Goal: Task Accomplishment & Management: Use online tool/utility

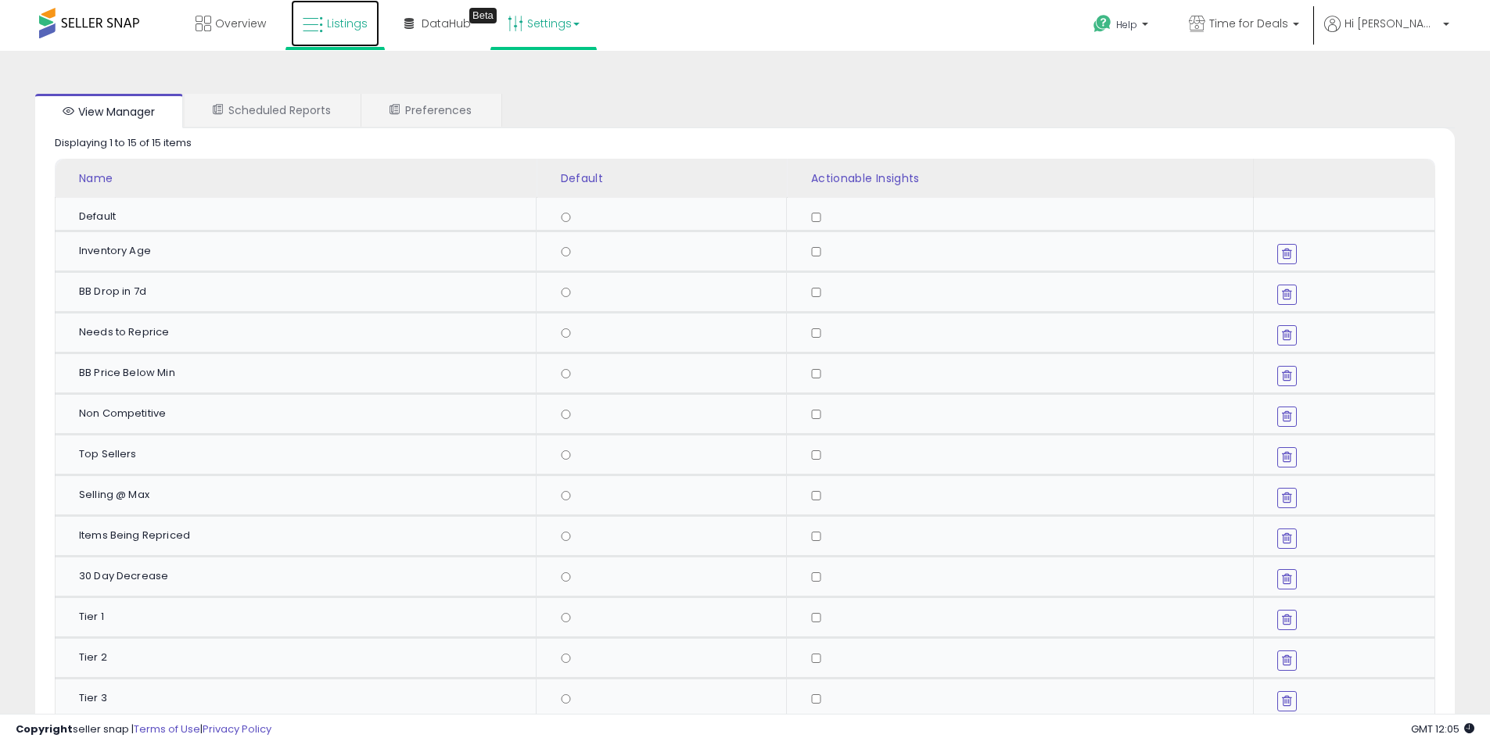
click at [361, 35] on link "Listings" at bounding box center [335, 23] width 88 height 47
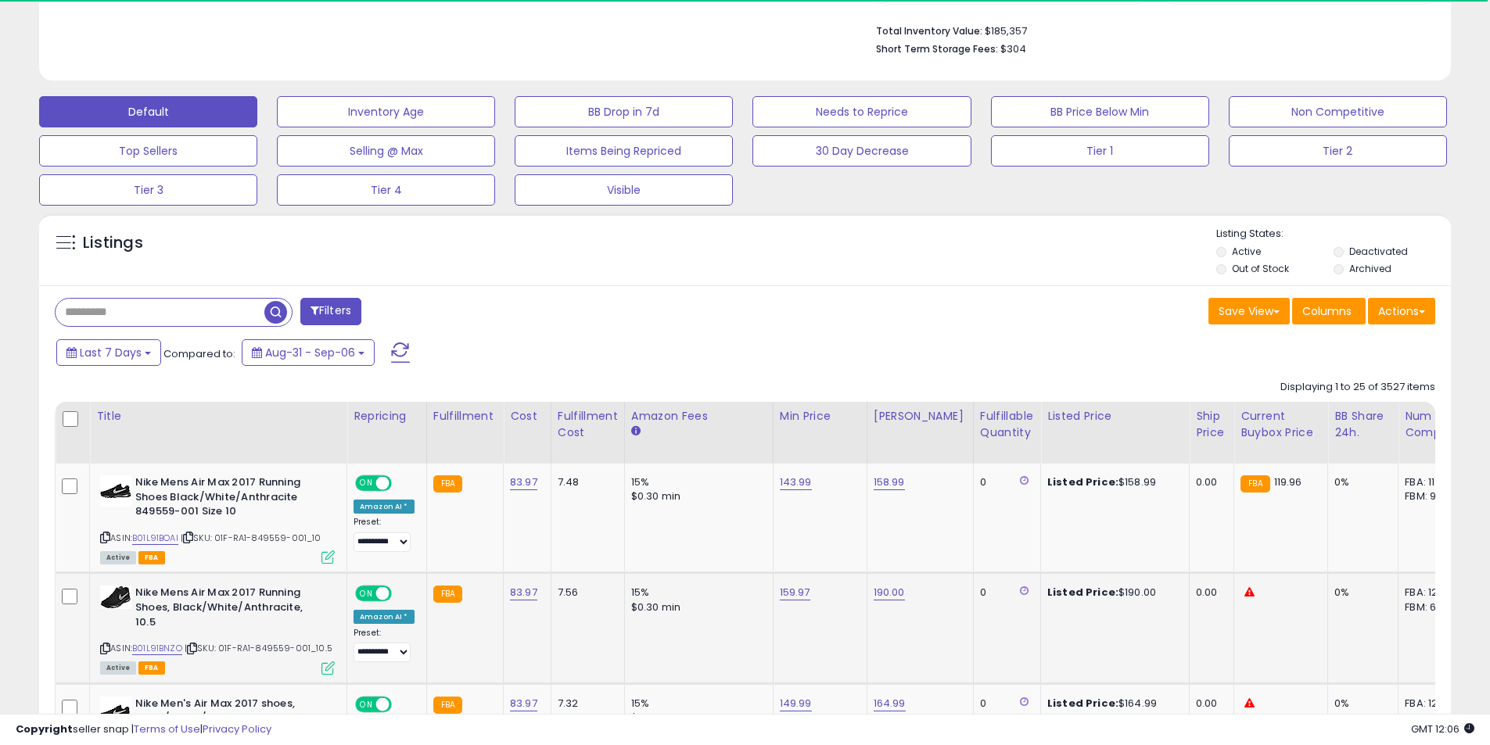
scroll to position [547, 0]
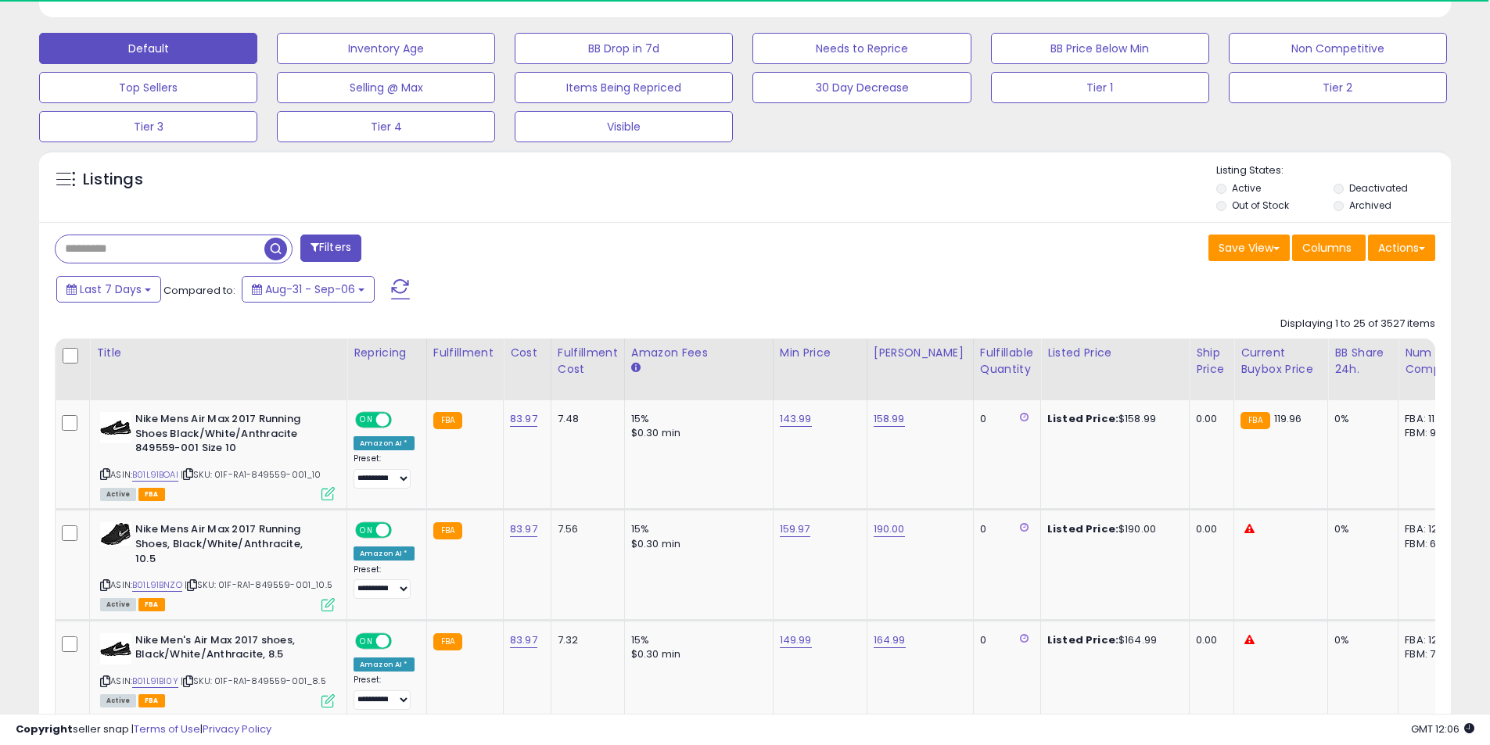
click at [207, 246] on input "text" at bounding box center [160, 248] width 209 height 27
paste input "**********"
type input "**********"
click at [411, 250] on span "button" at bounding box center [411, 249] width 23 height 23
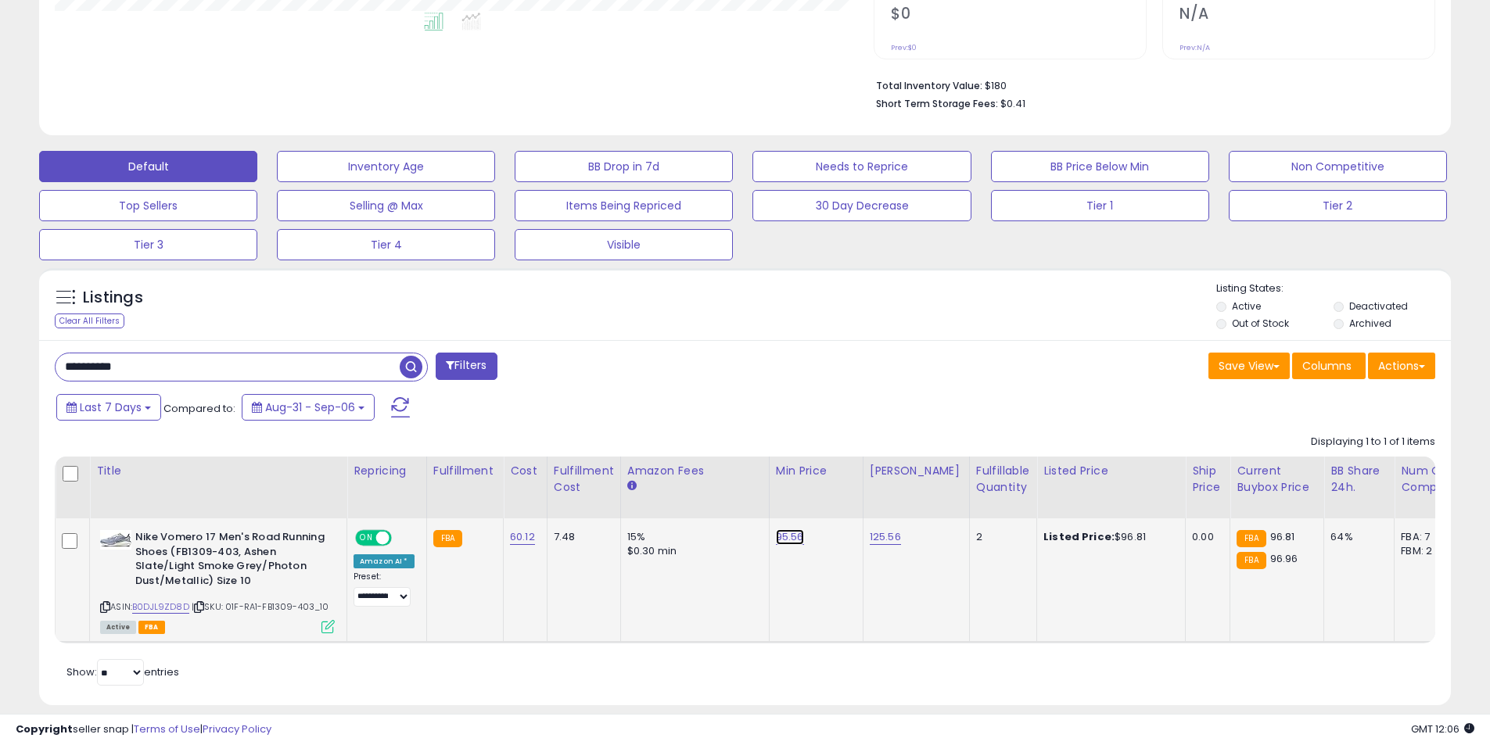
scroll to position [321, 819]
click at [792, 541] on link "95.56" at bounding box center [790, 537] width 28 height 16
drag, startPoint x: 746, startPoint y: 501, endPoint x: 555, endPoint y: 483, distance: 191.7
click at [551, 492] on table "Title Repricing" at bounding box center [1173, 550] width 2237 height 187
type input "*****"
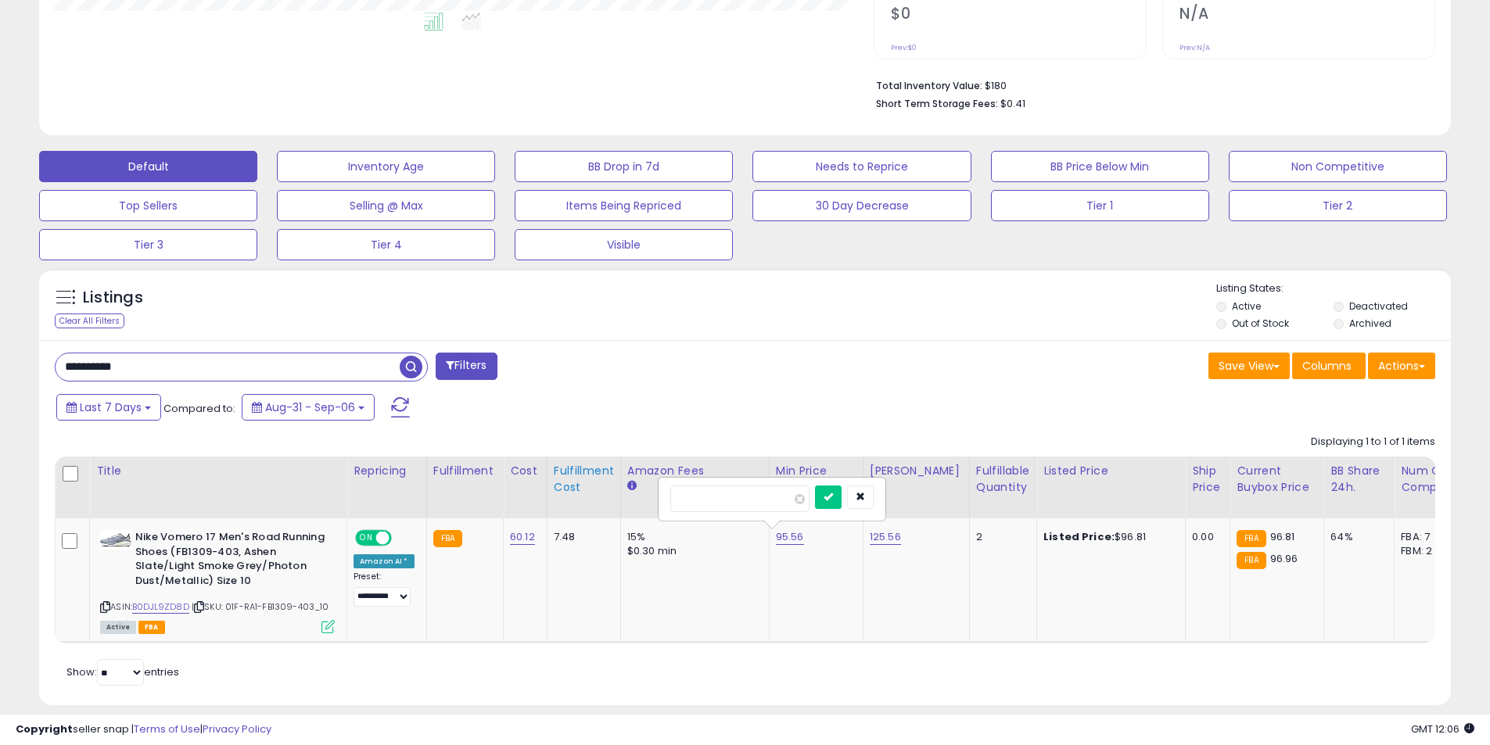
click button "submit" at bounding box center [828, 497] width 27 height 23
drag, startPoint x: -25, startPoint y: 350, endPoint x: -42, endPoint y: 348, distance: 17.3
click at [825, 387] on div "Filters Save View Save As New View Update Current View Columns" at bounding box center [745, 522] width 1412 height 365
click at [412, 364] on span "button" at bounding box center [411, 367] width 23 height 23
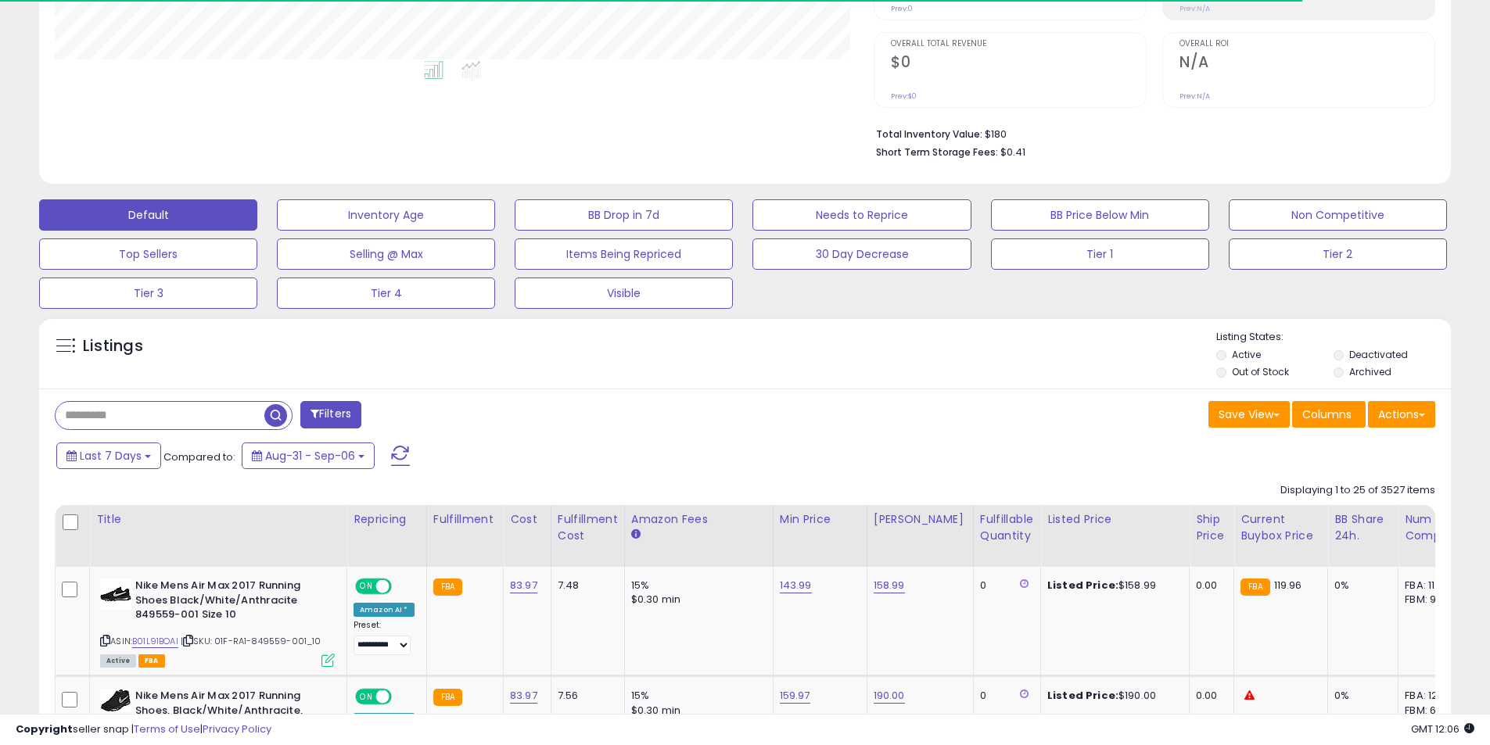
scroll to position [414, 0]
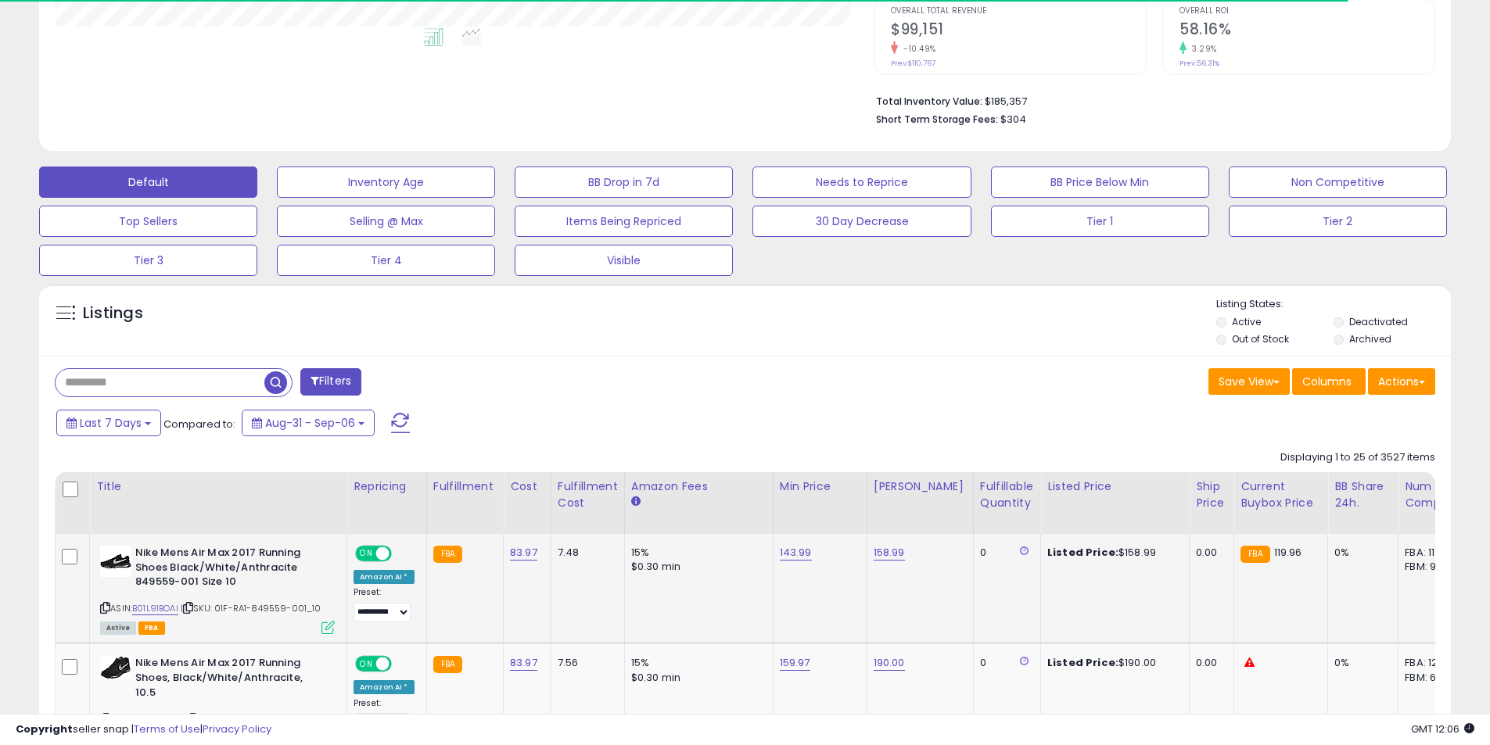
click at [102, 607] on icon at bounding box center [105, 608] width 10 height 9
